Goal: Task Accomplishment & Management: Manage account settings

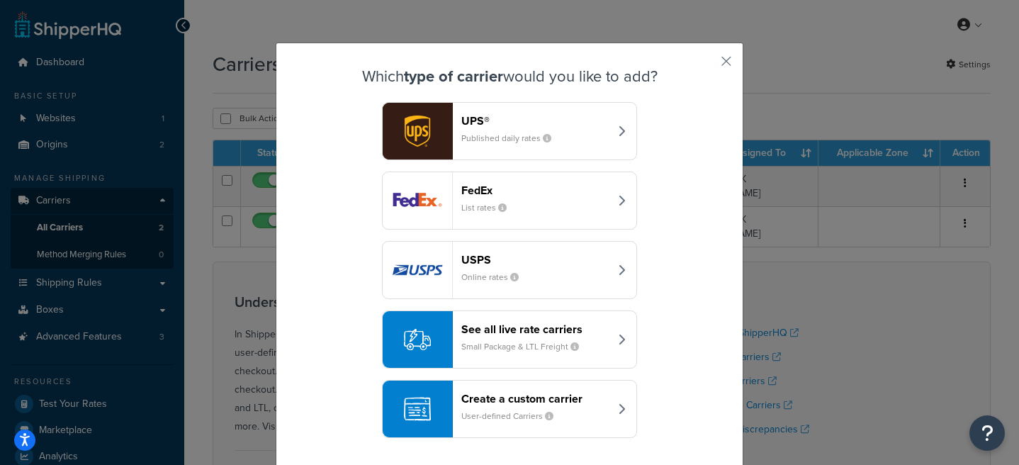
click at [484, 208] on small "List rates" at bounding box center [489, 207] width 57 height 13
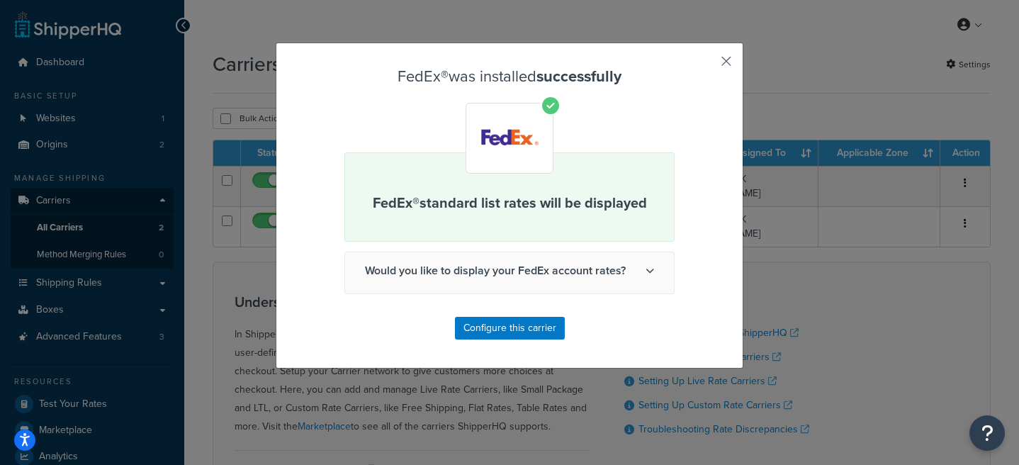
click at [707, 64] on button "button" at bounding box center [706, 66] width 4 height 4
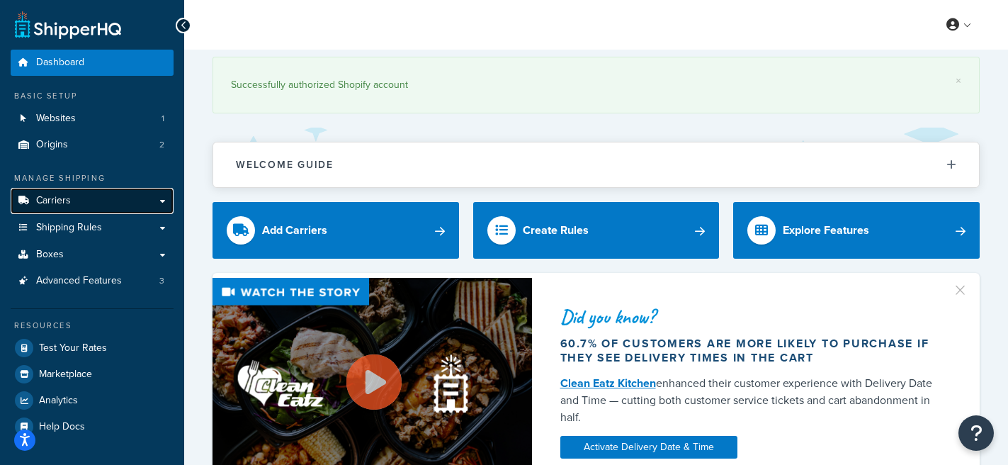
click at [64, 196] on span "Carriers" at bounding box center [53, 201] width 35 height 12
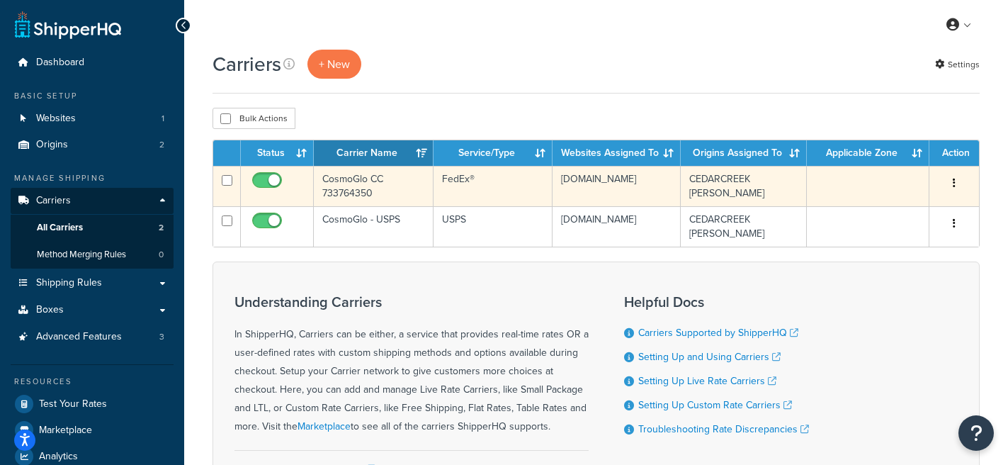
click at [417, 190] on td "CosmoGlo CC 733764350" at bounding box center [374, 186] width 120 height 40
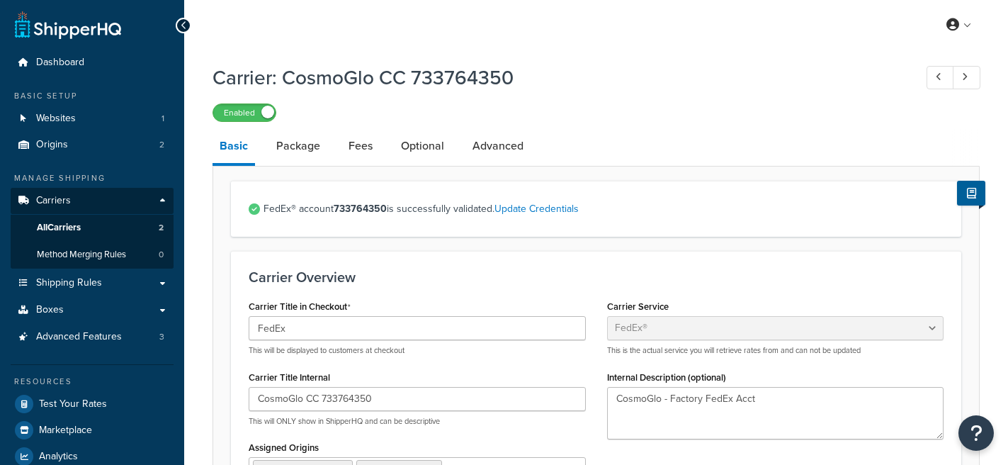
select select "fedEx"
select select "REGULAR_PICKUP"
select select "YOUR_PACKAGING"
click at [527, 208] on link "Update Credentials" at bounding box center [537, 208] width 84 height 15
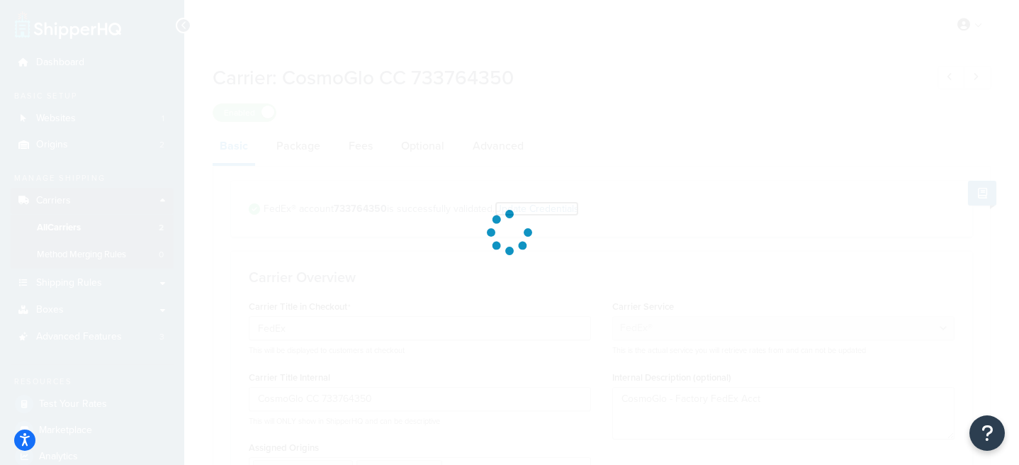
select select "US"
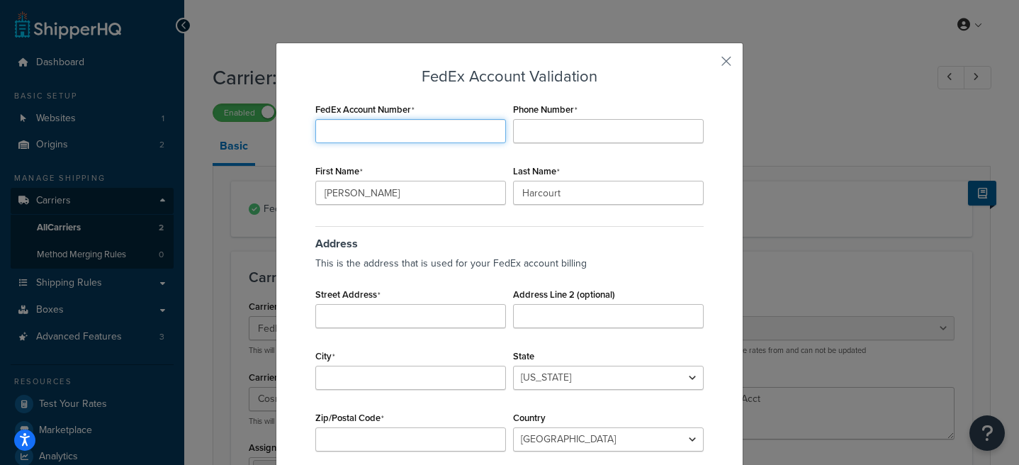
click at [400, 120] on input "FedEx Account Number" at bounding box center [410, 131] width 191 height 24
paste input "1284 HORIZON BLVD"
type input "1284 HORIZON BLVD"
paste input "767444133"
type input "767444133"
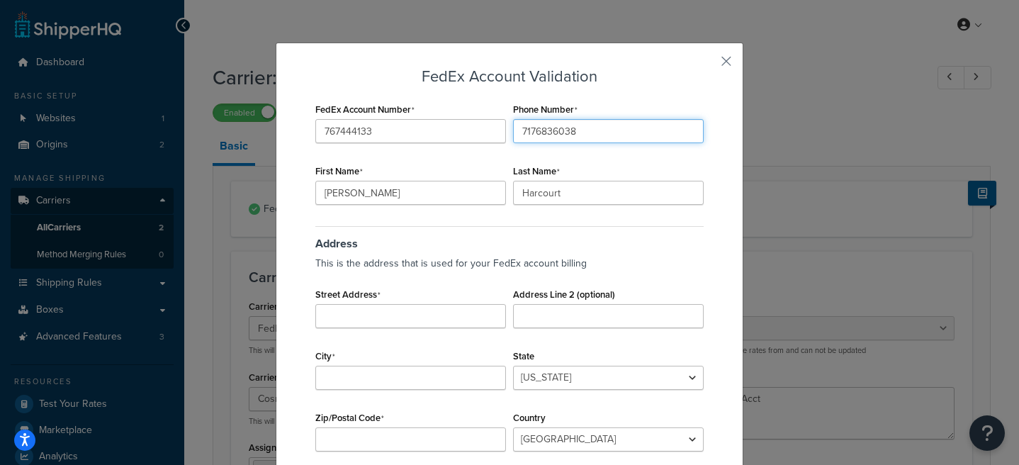
type input "7176836038"
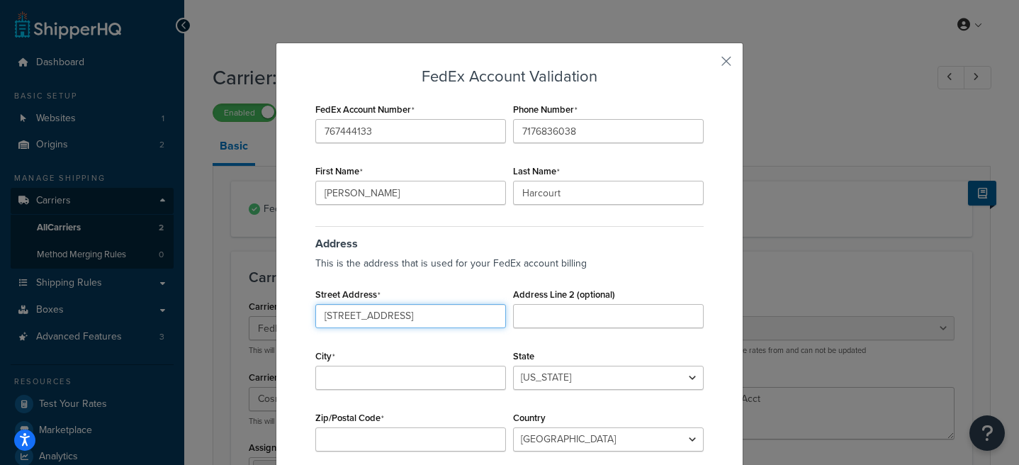
type input "[STREET_ADDRESS]"
type input "C"
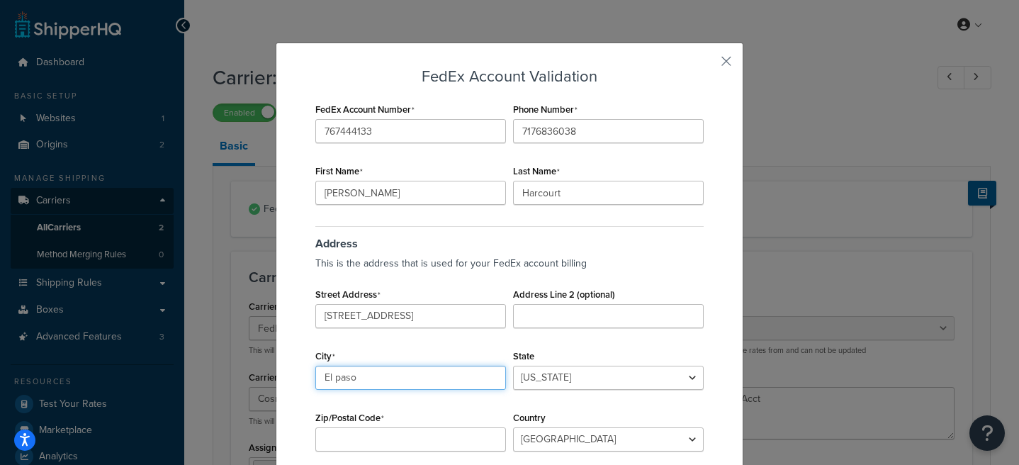
type input "El paso"
select select "[GEOGRAPHIC_DATA]"
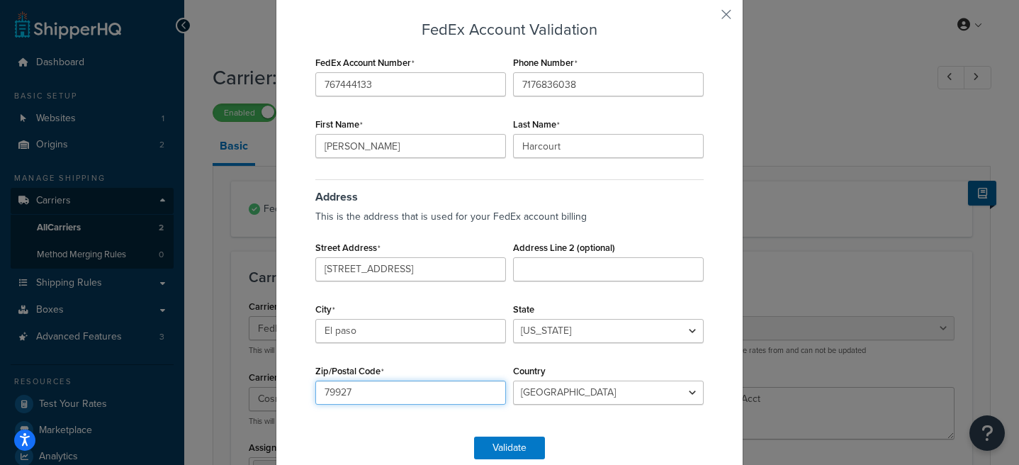
scroll to position [49, 0]
type input "79927"
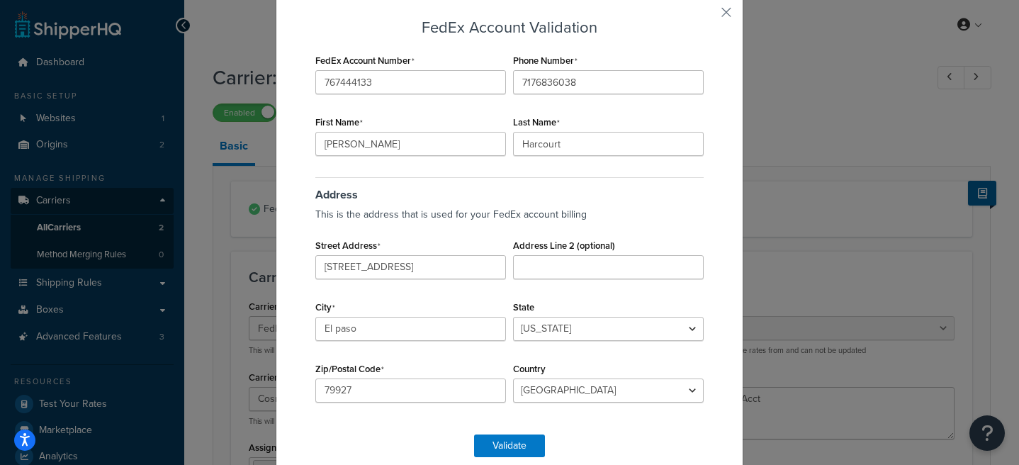
click at [453, 350] on div "Address This is the address that is used for your FedEx account billing Street …" at bounding box center [509, 297] width 395 height 247
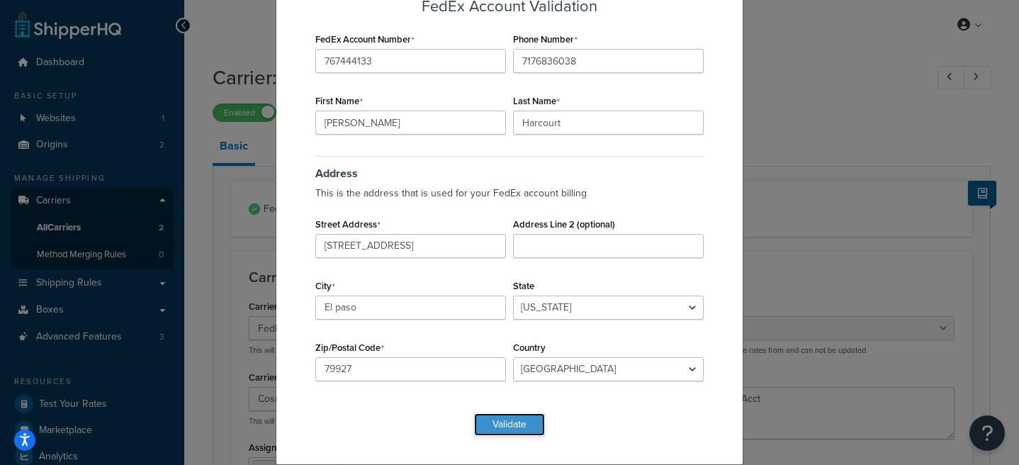
click at [507, 429] on button "Validate" at bounding box center [509, 424] width 71 height 23
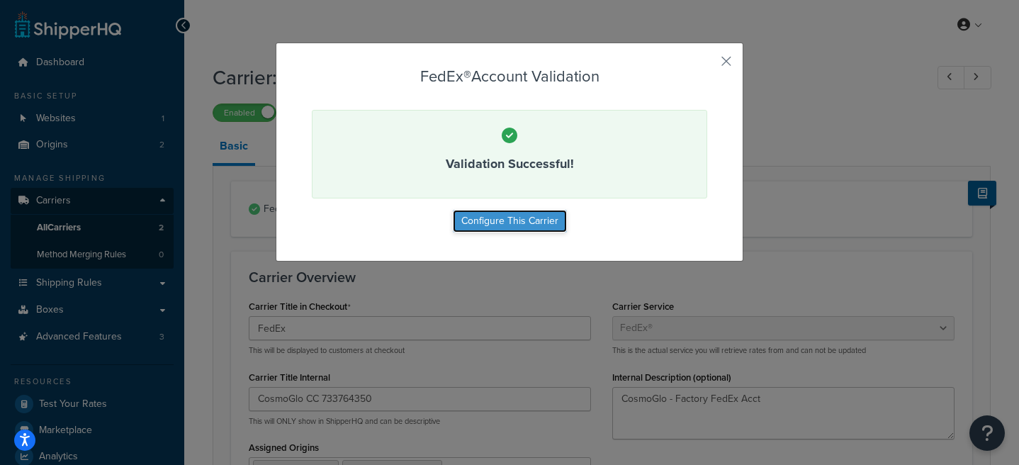
click at [512, 218] on button "Configure This Carrier" at bounding box center [510, 221] width 114 height 23
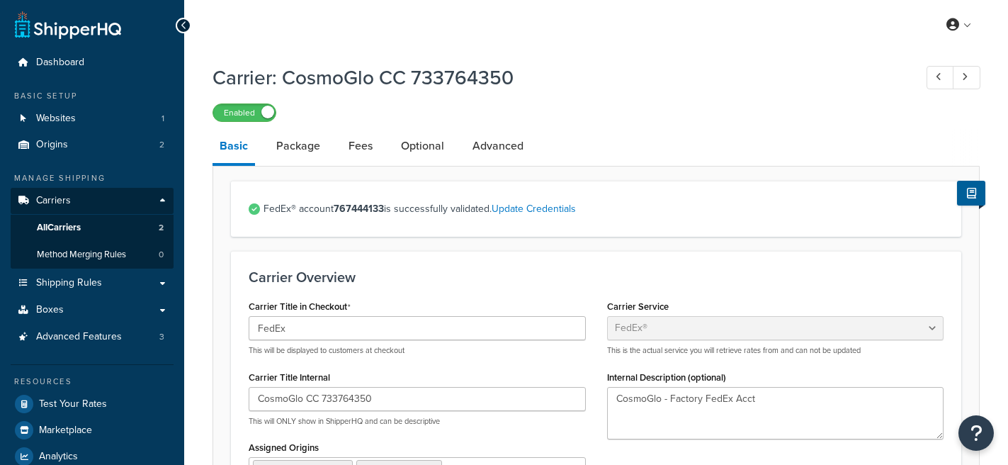
select select "fedEx"
select select "REGULAR_PICKUP"
select select "YOUR_PACKAGING"
drag, startPoint x: 322, startPoint y: 398, endPoint x: 501, endPoint y: 400, distance: 178.6
click at [501, 400] on input "CosmoGlo CC 733764350" at bounding box center [417, 399] width 337 height 24
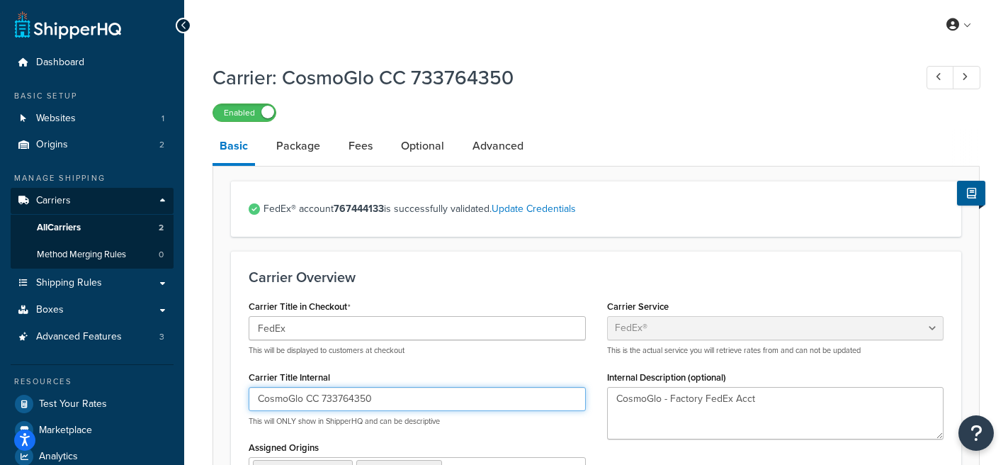
paste input "67444133"
type input "CosmoGlo CC 767444133"
click at [441, 269] on h3 "Carrier Overview" at bounding box center [596, 277] width 695 height 16
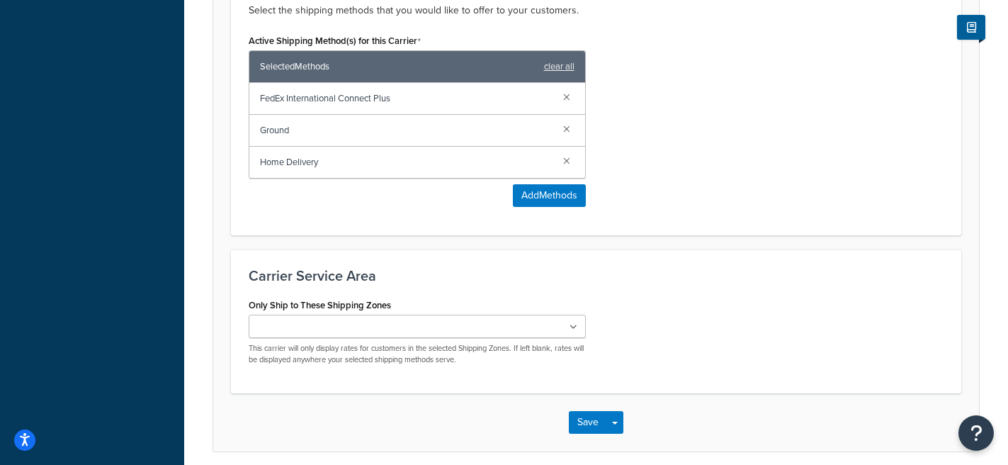
scroll to position [964, 0]
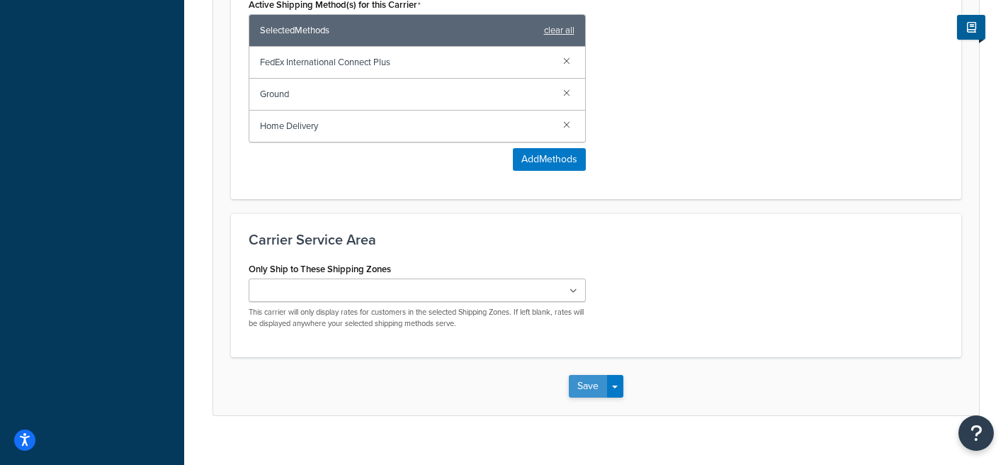
click at [584, 375] on button "Save" at bounding box center [588, 386] width 38 height 23
